Goal: Transaction & Acquisition: Purchase product/service

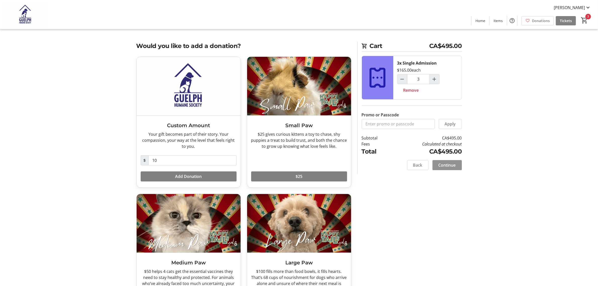
click at [455, 161] on span at bounding box center [447, 165] width 29 height 12
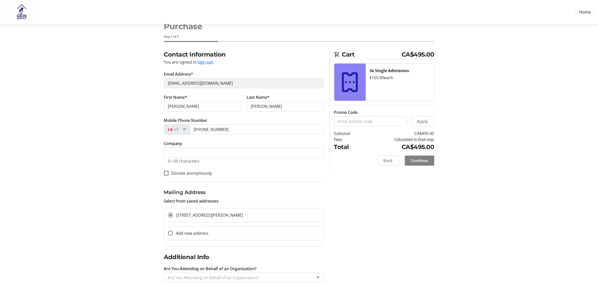
scroll to position [25, 0]
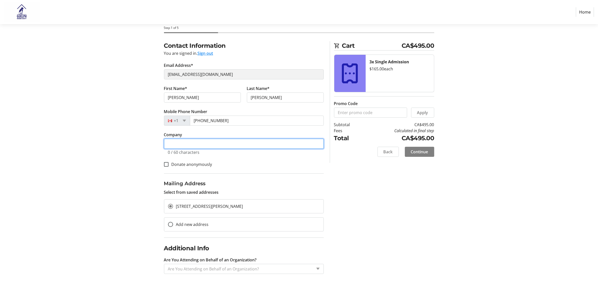
click at [190, 143] on input "Company" at bounding box center [244, 144] width 160 height 10
type input "SV Law"
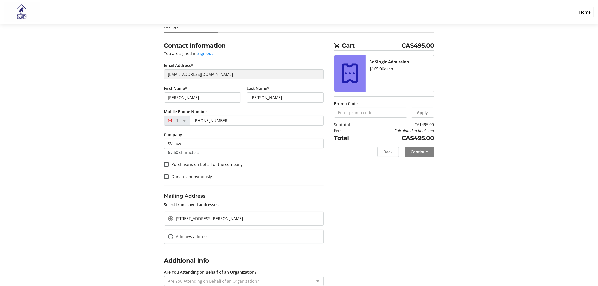
click at [173, 162] on label "Purchase is on behalf of the company" at bounding box center [206, 164] width 74 height 6
click at [169, 162] on input "Purchase is on behalf of the company" at bounding box center [166, 164] width 5 height 5
checkbox input "true"
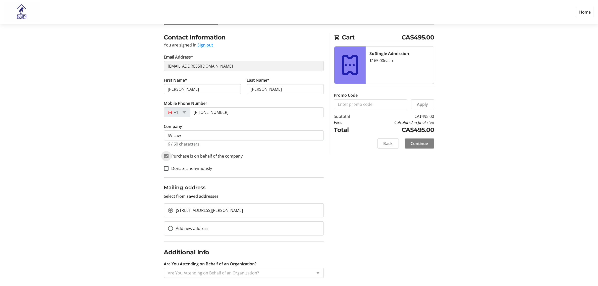
scroll to position [37, 0]
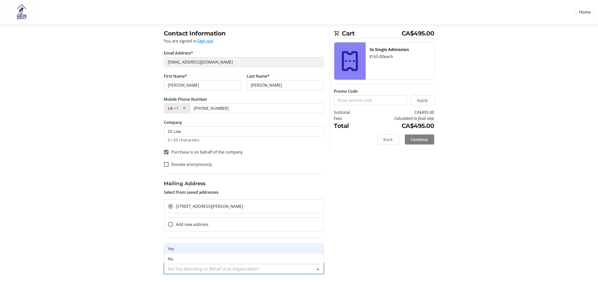
click at [246, 272] on div "Are You Attending on Behalf of an Organization?" at bounding box center [238, 269] width 148 height 10
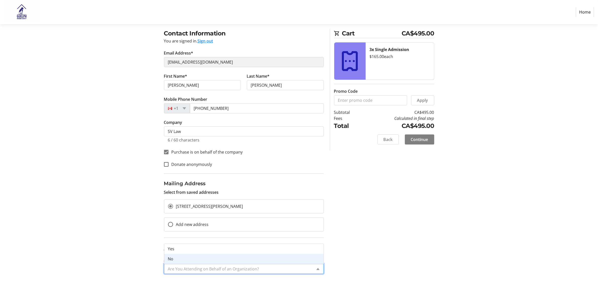
click at [185, 257] on div "No" at bounding box center [243, 259] width 159 height 10
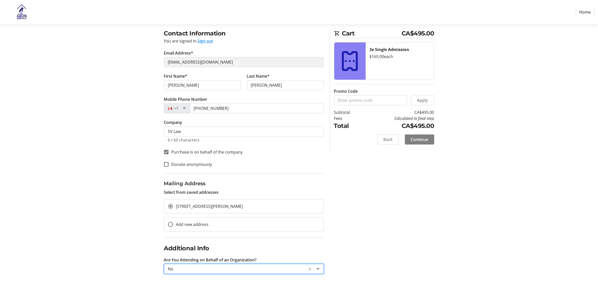
drag, startPoint x: 245, startPoint y: 268, endPoint x: 222, endPoint y: 268, distance: 22.9
click at [245, 268] on input "Are You Attending on Behalf of an Organization?" at bounding box center [236, 269] width 136 height 6
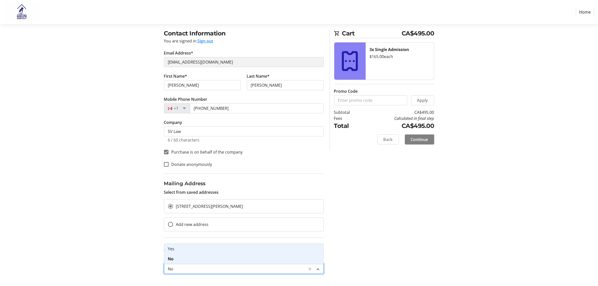
drag, startPoint x: 175, startPoint y: 249, endPoint x: 183, endPoint y: 252, distance: 9.3
click at [175, 249] on div "Yes" at bounding box center [243, 249] width 159 height 10
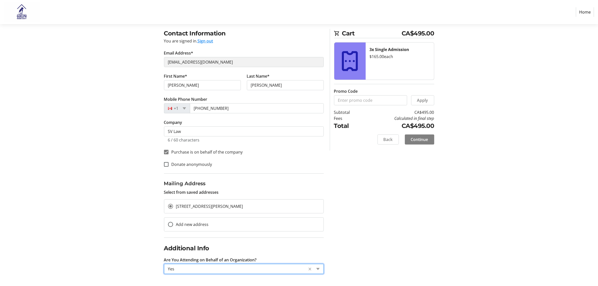
click at [417, 234] on div "Contact Information You are signed in. Sign out Email Address* [EMAIL_ADDRESS][…" at bounding box center [299, 157] width 332 height 257
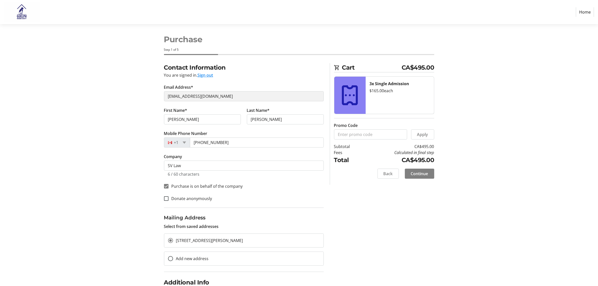
scroll to position [0, 0]
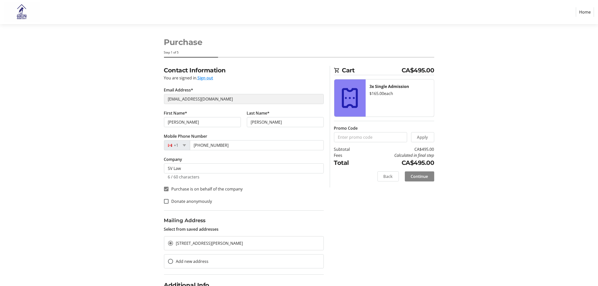
click at [419, 177] on span "Continue" at bounding box center [419, 176] width 17 height 6
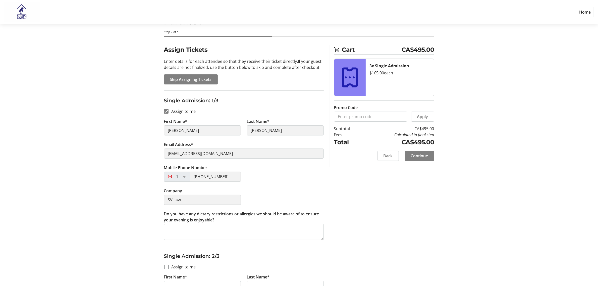
scroll to position [31, 0]
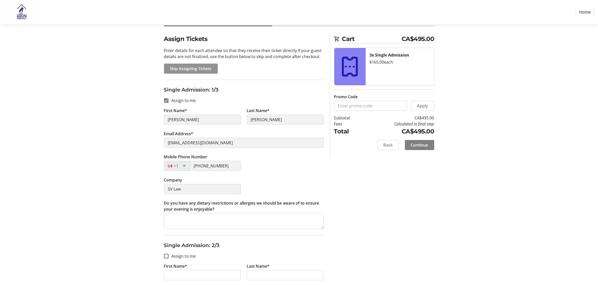
click at [196, 65] on span at bounding box center [191, 69] width 54 height 12
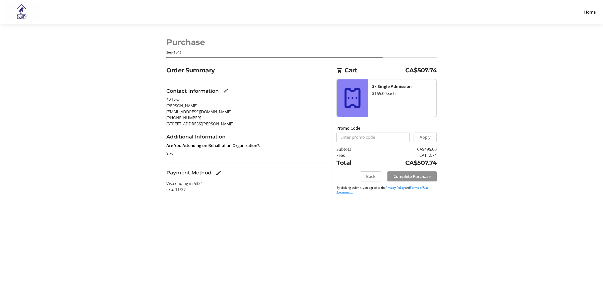
click at [415, 178] on span "Complete Purchase" at bounding box center [412, 176] width 37 height 6
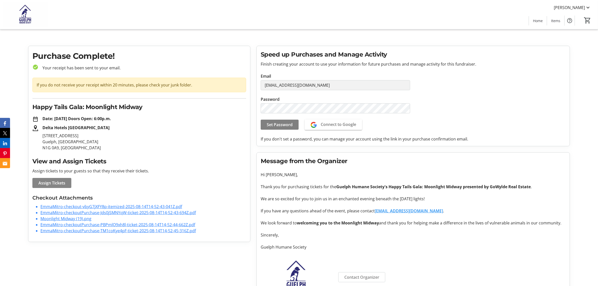
click at [54, 181] on span "Assign Tickets" at bounding box center [51, 183] width 27 height 6
